Goal: Communication & Community: Share content

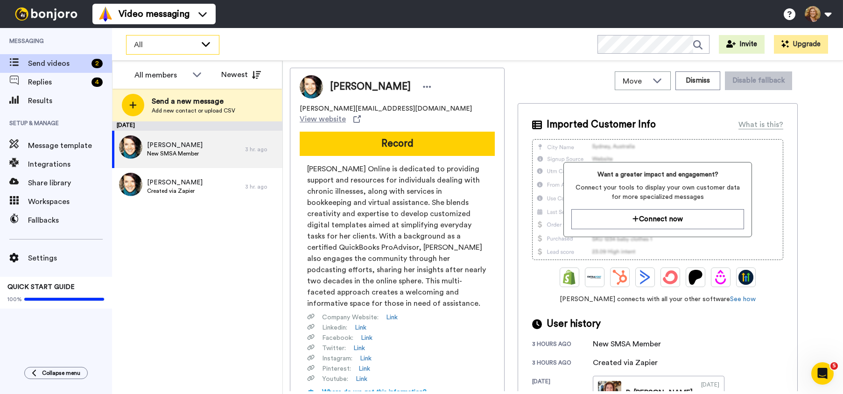
click at [208, 43] on icon at bounding box center [206, 44] width 8 height 5
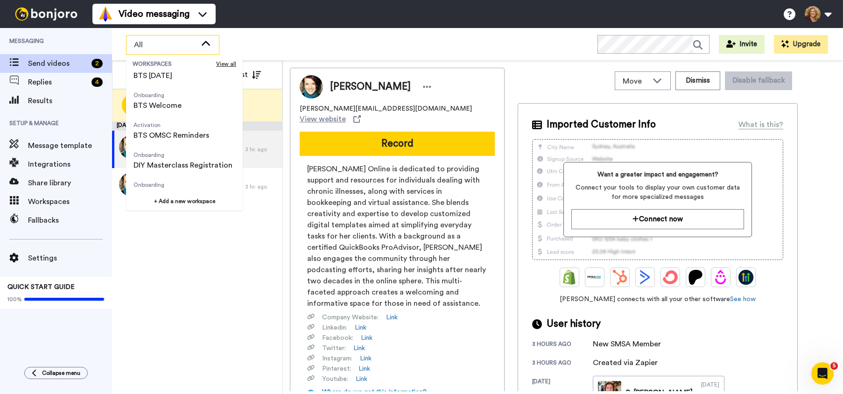
scroll to position [328, 0]
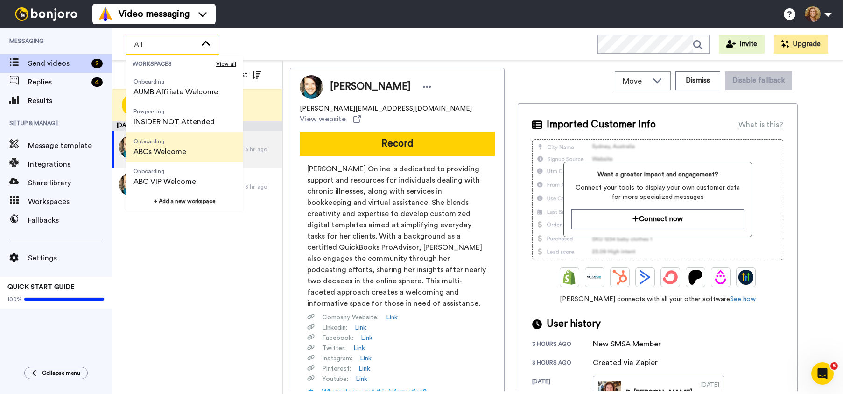
click at [179, 150] on span "ABCs Welcome" at bounding box center [159, 151] width 53 height 11
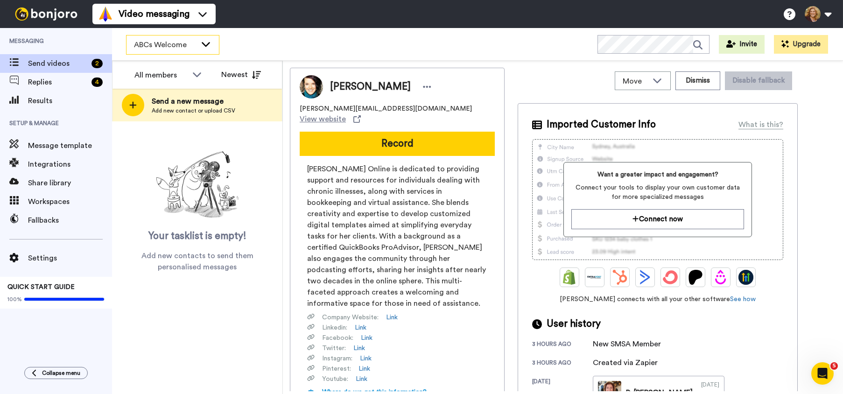
click at [202, 40] on icon at bounding box center [205, 43] width 11 height 9
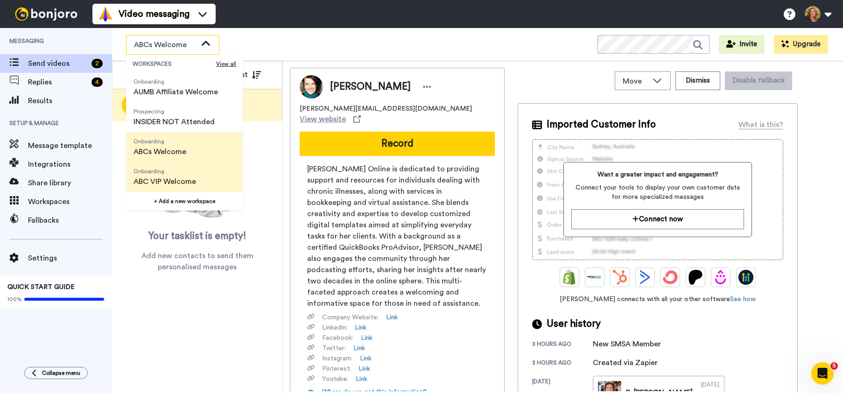
click at [170, 177] on span "ABC VIP Welcome" at bounding box center [164, 181] width 63 height 11
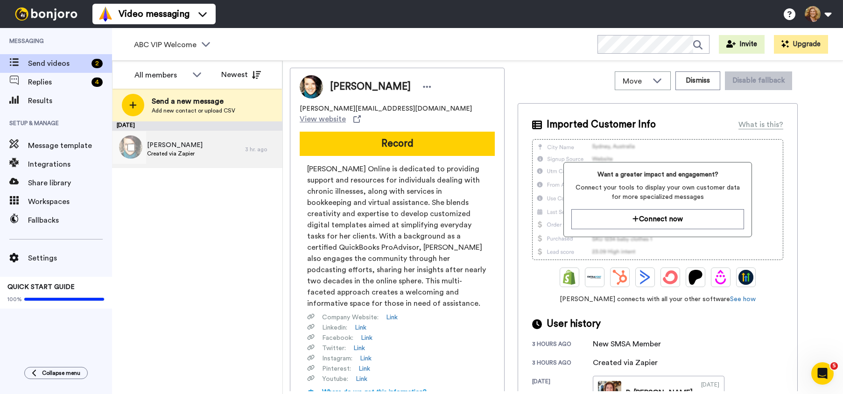
click at [189, 153] on span "Created via Zapier" at bounding box center [175, 153] width 56 height 7
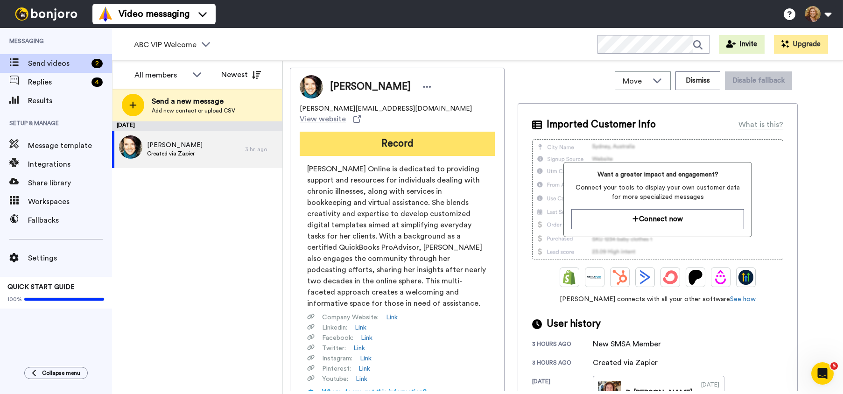
click at [386, 132] on button "Record" at bounding box center [397, 144] width 195 height 24
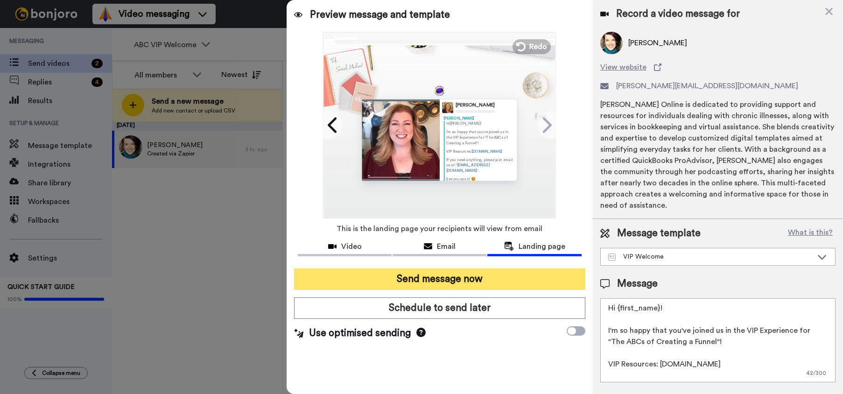
click at [448, 278] on button "Send message now" at bounding box center [439, 278] width 291 height 21
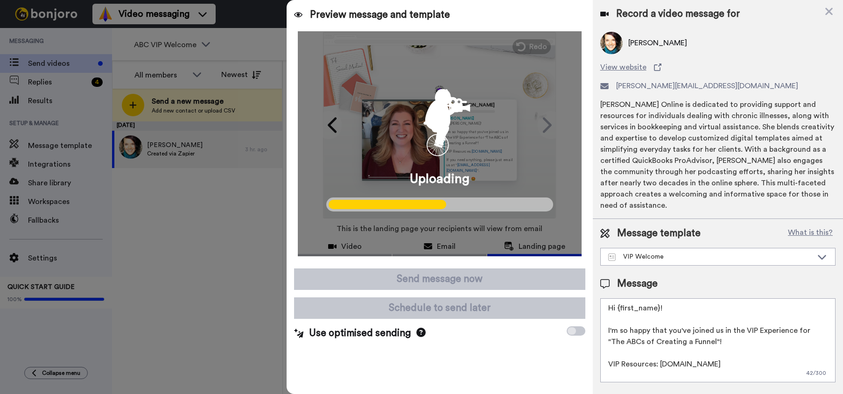
click at [135, 251] on div at bounding box center [421, 197] width 843 height 394
click at [185, 227] on div at bounding box center [421, 197] width 843 height 394
click at [259, 9] on div at bounding box center [421, 197] width 843 height 394
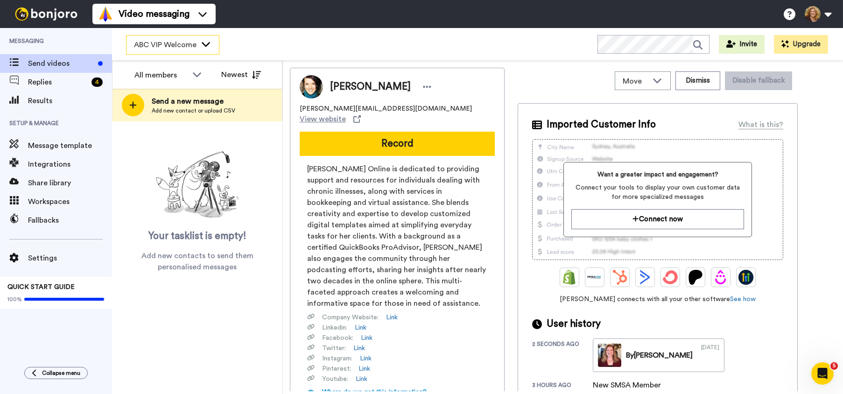
click at [205, 43] on icon at bounding box center [205, 43] width 11 height 9
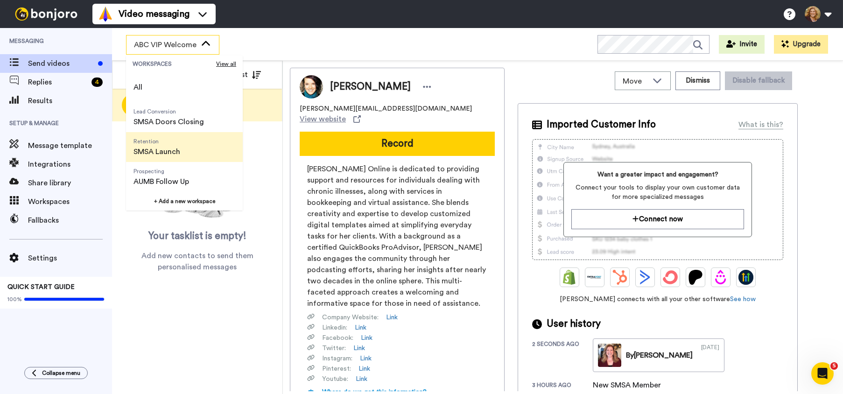
click at [179, 144] on span "Retention" at bounding box center [156, 141] width 47 height 7
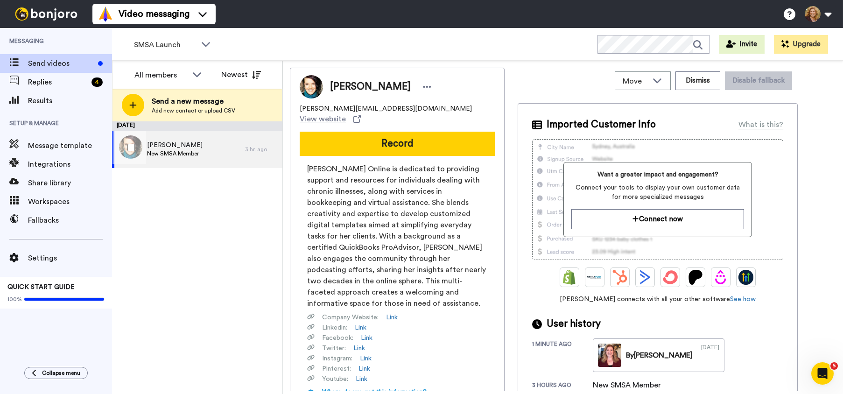
click at [185, 147] on span "LeeAnna Adkins" at bounding box center [175, 144] width 56 height 9
click at [698, 80] on button "Dismiss" at bounding box center [697, 80] width 45 height 19
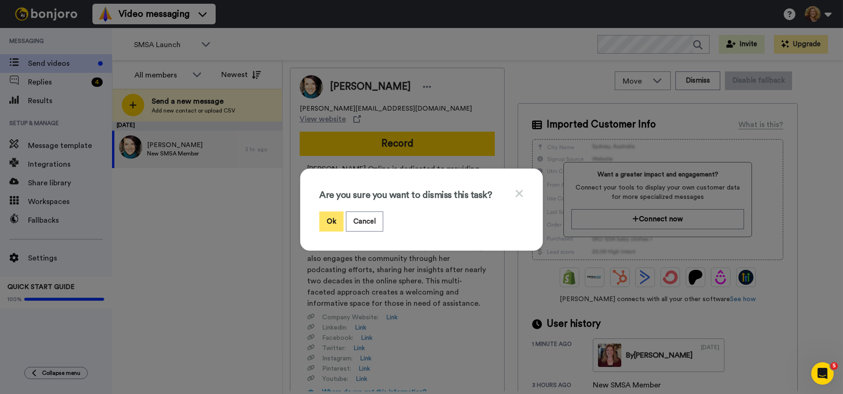
click at [328, 221] on button "Ok" at bounding box center [331, 221] width 24 height 20
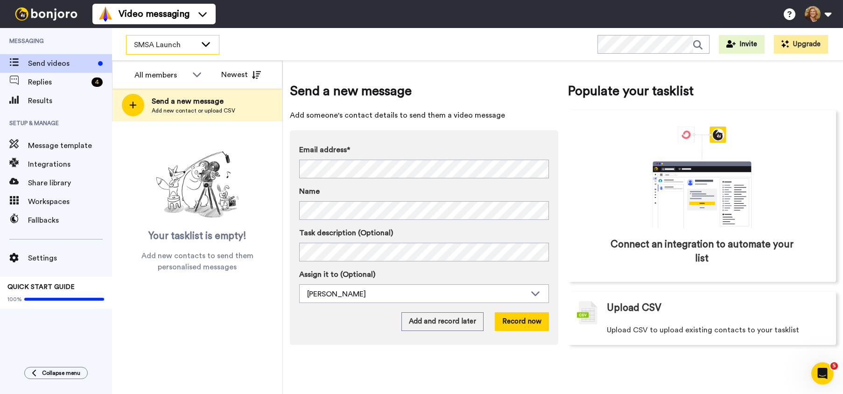
click at [206, 43] on icon at bounding box center [205, 43] width 11 height 9
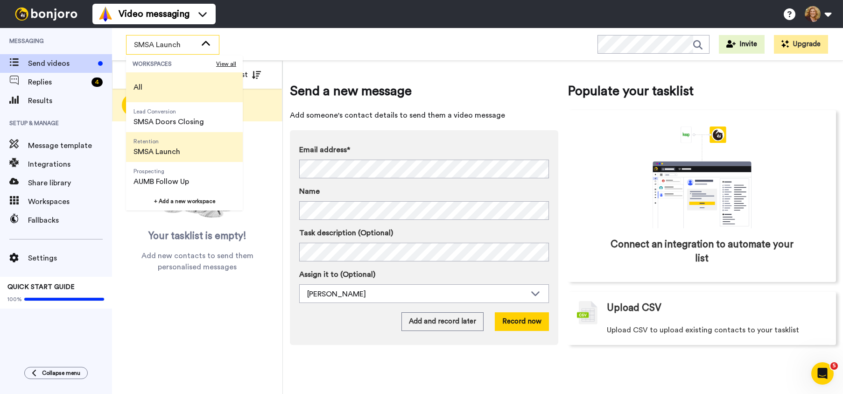
click at [169, 82] on li "All" at bounding box center [184, 87] width 117 height 30
